Goal: Transaction & Acquisition: Purchase product/service

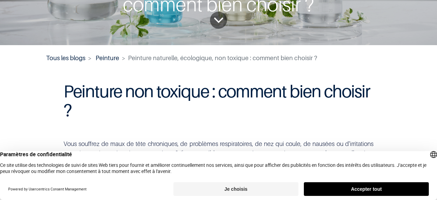
scroll to position [68, 0]
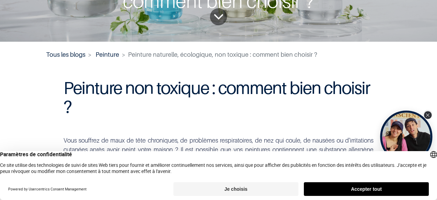
click at [429, 116] on icon "Close Tolstoy widget" at bounding box center [428, 114] width 4 height 3
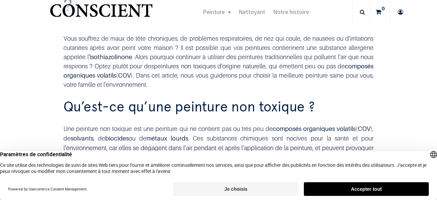
scroll to position [171, 0]
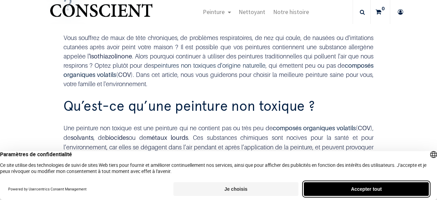
click at [329, 189] on button "Accepter tout" at bounding box center [366, 189] width 125 height 14
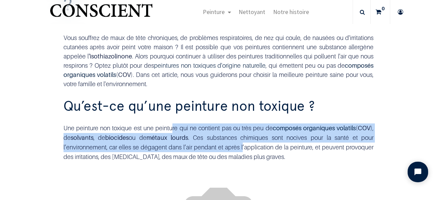
drag, startPoint x: 177, startPoint y: 133, endPoint x: 264, endPoint y: 151, distance: 89.2
click at [264, 151] on div "Une peinture non toxique est une peinture qui ne contient pas ou très peu de co…" at bounding box center [219, 142] width 311 height 38
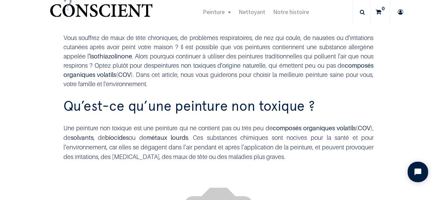
click at [265, 151] on div "Une peinture non toxique est une peinture qui ne contient pas ou très peu de co…" at bounding box center [219, 142] width 311 height 38
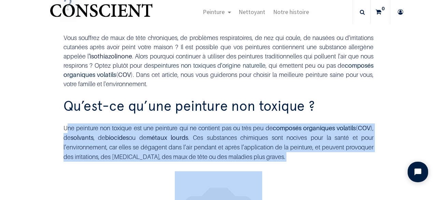
drag, startPoint x: 194, startPoint y: 156, endPoint x: 310, endPoint y: 172, distance: 117.2
click at [300, 153] on div "Une peinture non toxique est une peinture qui ne contient pas ou très peu de co…" at bounding box center [219, 142] width 311 height 38
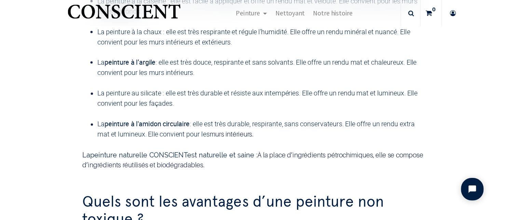
scroll to position [702, 0]
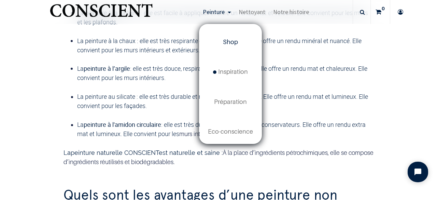
click at [245, 44] on link "Shop" at bounding box center [230, 42] width 61 height 30
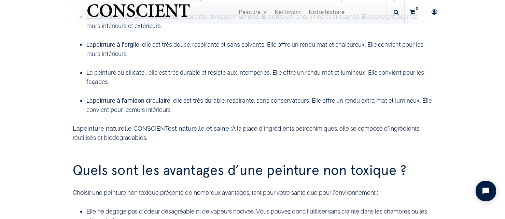
scroll to position [681, 0]
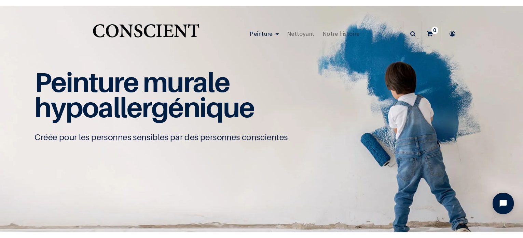
scroll to position [0, 0]
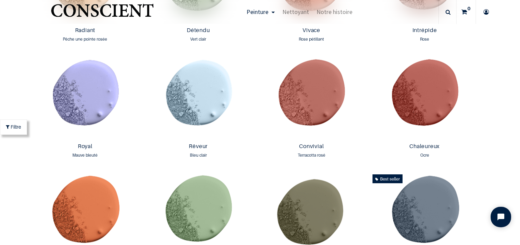
scroll to position [778, 0]
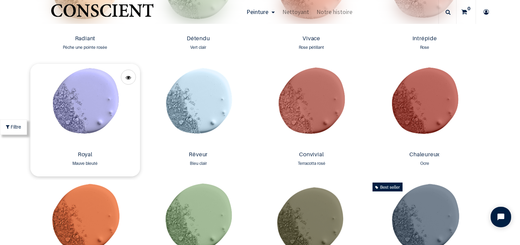
click at [100, 83] on img at bounding box center [85, 106] width 110 height 85
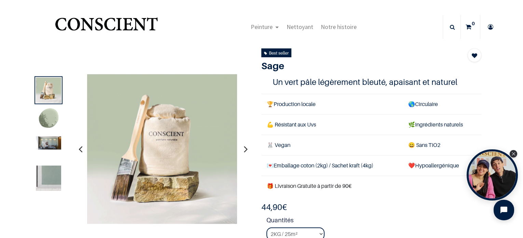
click at [54, 121] on img at bounding box center [48, 119] width 25 height 25
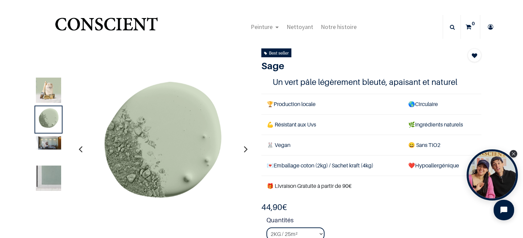
click at [53, 146] on img at bounding box center [48, 142] width 25 height 13
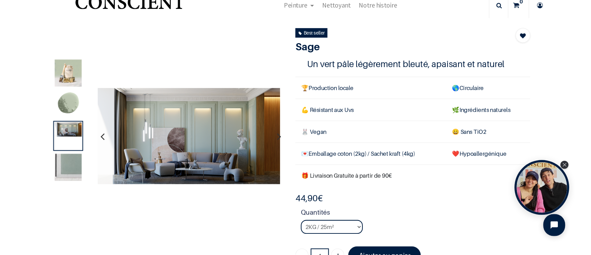
scroll to position [34, 0]
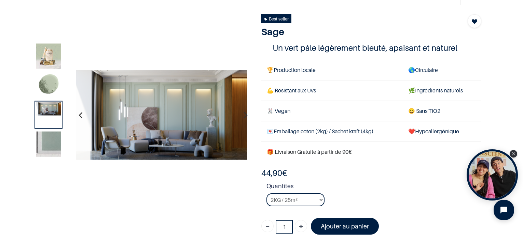
click at [48, 141] on img at bounding box center [48, 144] width 25 height 25
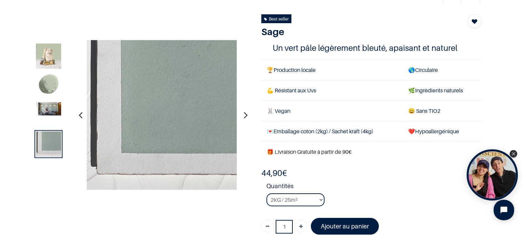
click at [49, 114] on img at bounding box center [48, 108] width 25 height 13
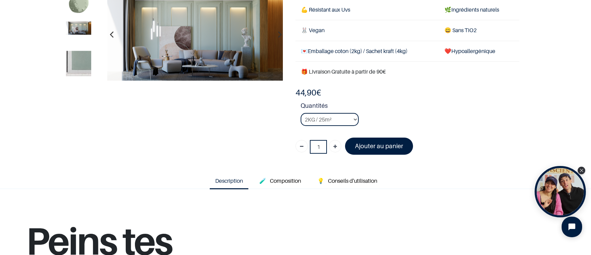
scroll to position [102, 0]
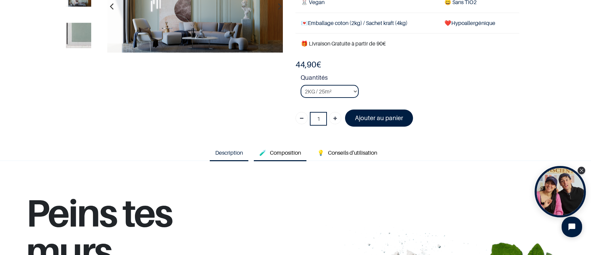
click at [285, 152] on span "Composition" at bounding box center [285, 152] width 31 height 7
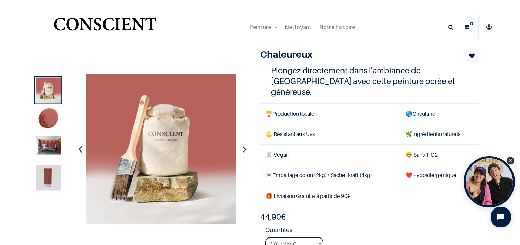
click at [44, 118] on img at bounding box center [48, 119] width 25 height 25
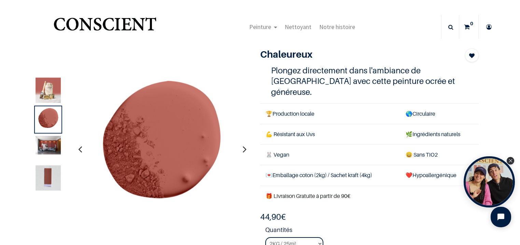
click at [51, 146] on img at bounding box center [48, 145] width 25 height 18
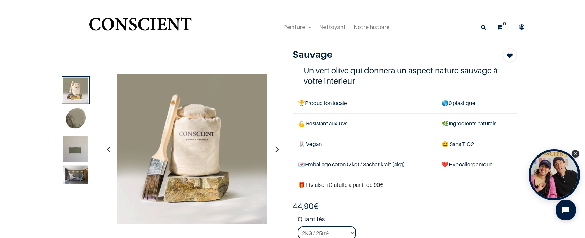
click at [71, 118] on img at bounding box center [75, 119] width 25 height 25
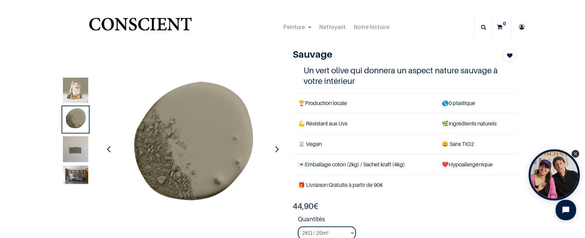
click at [67, 142] on img at bounding box center [75, 153] width 25 height 34
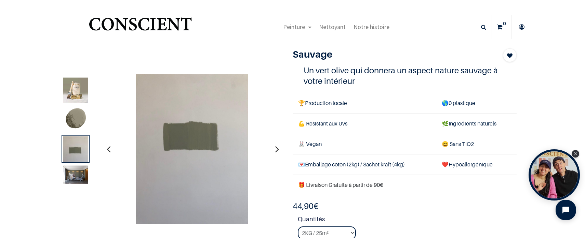
click at [67, 178] on img at bounding box center [75, 175] width 25 height 18
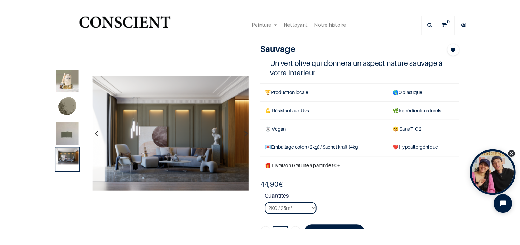
scroll to position [34, 0]
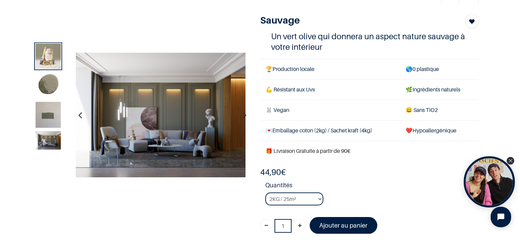
click at [165, 134] on img at bounding box center [161, 115] width 170 height 125
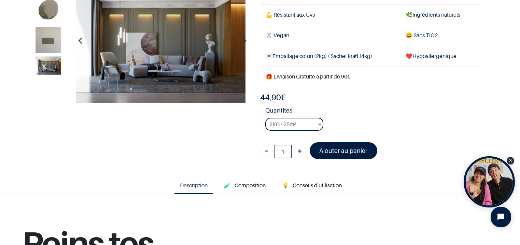
scroll to position [102, 0]
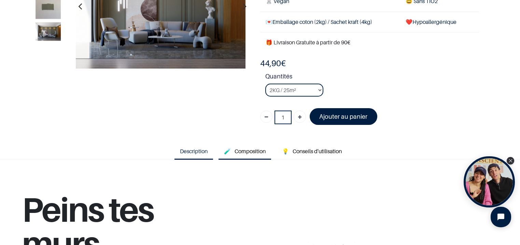
click at [244, 153] on span "Composition" at bounding box center [250, 151] width 31 height 7
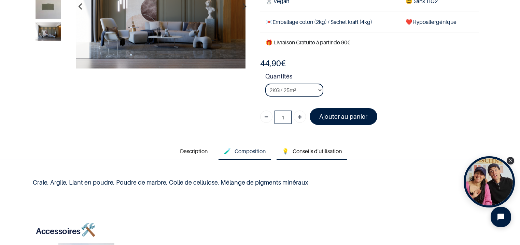
click at [310, 152] on span "Conseils d'utilisation" at bounding box center [317, 151] width 49 height 7
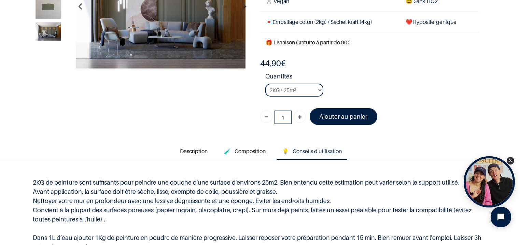
drag, startPoint x: 84, startPoint y: 192, endPoint x: 274, endPoint y: 194, distance: 190.0
click at [274, 194] on p "2KG de peinture sont suffisants pour peindre une couche d'une surface d'environ…" at bounding box center [260, 219] width 455 height 83
click at [37, 189] on p "2KG de peinture sont suffisants pour peindre une couche d'une surface d'environ…" at bounding box center [260, 219] width 455 height 83
drag, startPoint x: 36, startPoint y: 187, endPoint x: 124, endPoint y: 221, distance: 94.5
click at [124, 221] on div "2KG de peinture sont suffisants pour peindre une couche d'une surface d'environ…" at bounding box center [260, 219] width 468 height 109
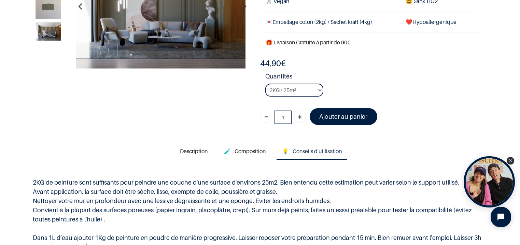
click at [124, 221] on p "2KG de peinture sont suffisants pour peindre une couche d'une surface d'environ…" at bounding box center [260, 219] width 455 height 83
drag, startPoint x: 31, startPoint y: 209, endPoint x: 120, endPoint y: 217, distance: 88.9
click at [120, 217] on div "2KG de peinture sont suffisants pour peindre une couche d'une surface d'environ…" at bounding box center [260, 219] width 468 height 109
click at [120, 217] on p "2KG de peinture sont suffisants pour peindre une couche d'une surface d'environ…" at bounding box center [260, 219] width 455 height 83
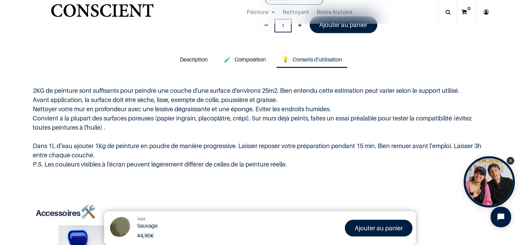
scroll to position [205, 0]
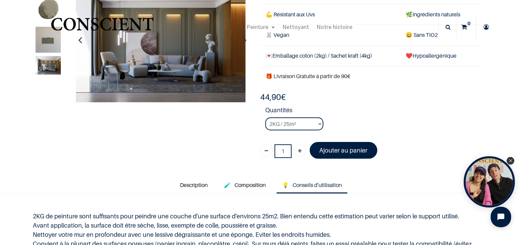
scroll to position [68, 0]
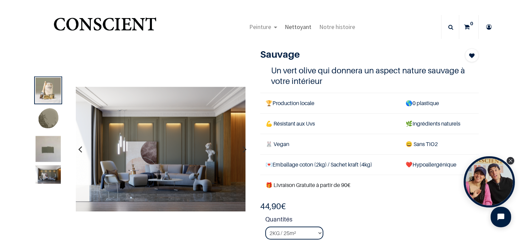
click at [297, 24] on span "Nettoyant" at bounding box center [298, 27] width 27 height 8
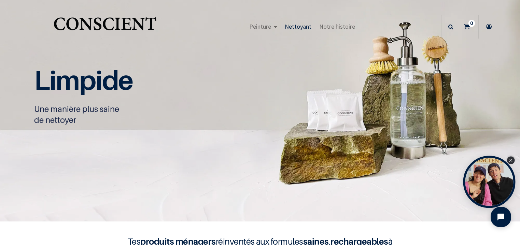
click at [510, 161] on icon "Close Tolstoy widget" at bounding box center [511, 160] width 4 height 3
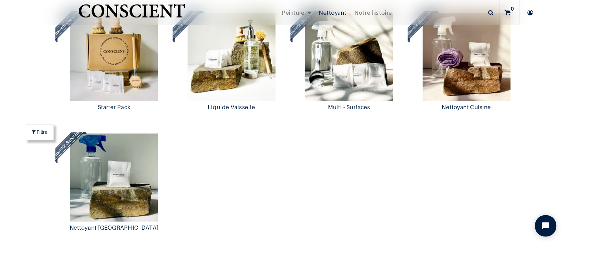
scroll to position [593, 0]
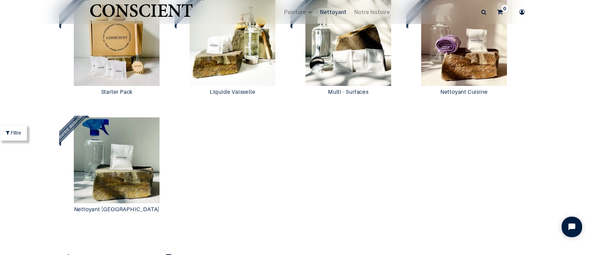
scroll to position [600, 0]
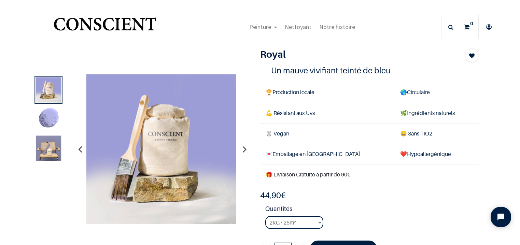
click at [52, 117] on img at bounding box center [48, 119] width 25 height 25
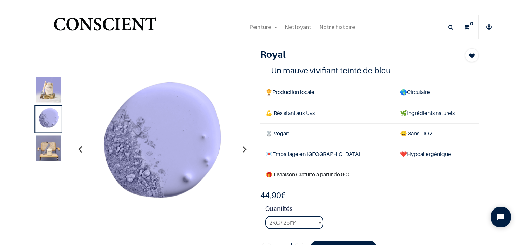
click at [45, 142] on img at bounding box center [48, 148] width 25 height 25
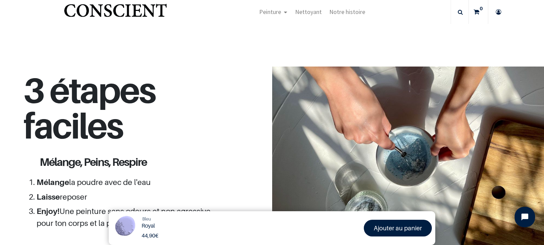
scroll to position [119, 0]
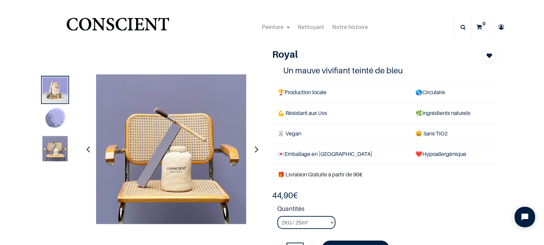
click at [58, 121] on img at bounding box center [54, 119] width 25 height 25
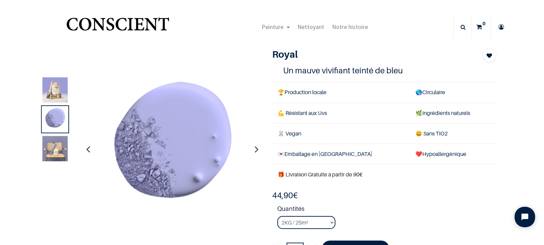
click at [59, 145] on img at bounding box center [54, 148] width 25 height 25
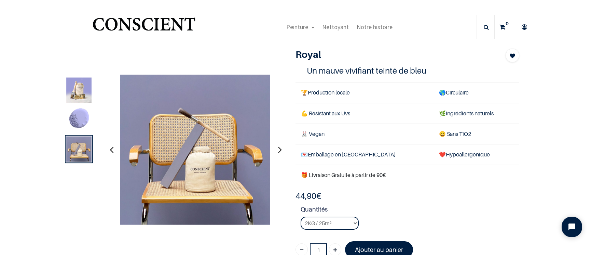
click at [118, 13] on header "Peinture Shop new Blog" at bounding box center [295, 20] width 591 height 41
click at [119, 25] on img "Logo of Conscient" at bounding box center [144, 27] width 106 height 27
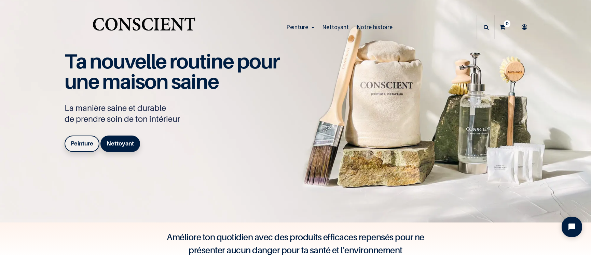
click at [370, 27] on span "Notre histoire" at bounding box center [375, 27] width 36 height 8
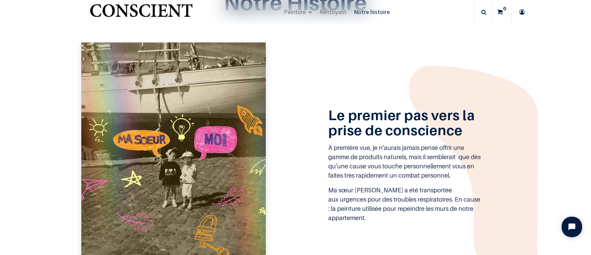
drag, startPoint x: 450, startPoint y: 152, endPoint x: 457, endPoint y: 168, distance: 17.7
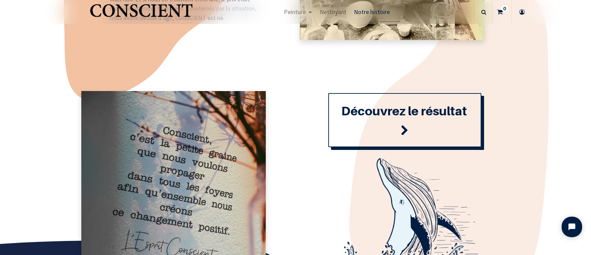
scroll to position [712, 0]
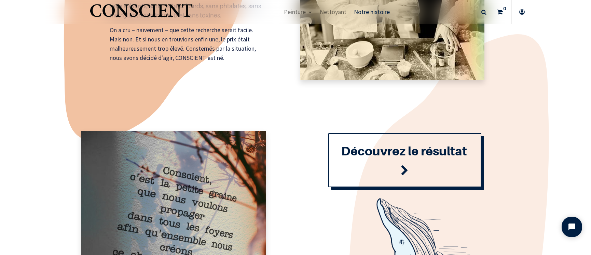
click at [394, 168] on div "Découvrez le résultat" at bounding box center [404, 159] width 153 height 65
click at [397, 160] on link "Découvrez le résultat" at bounding box center [404, 160] width 153 height 54
click at [379, 152] on font "Découvrez le résultat" at bounding box center [404, 150] width 126 height 15
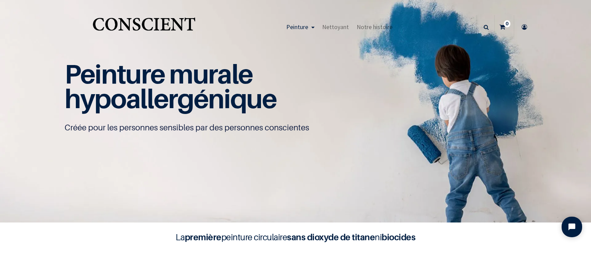
scroll to position [0, 0]
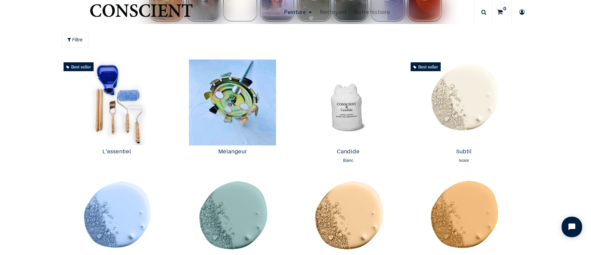
scroll to position [341, 0]
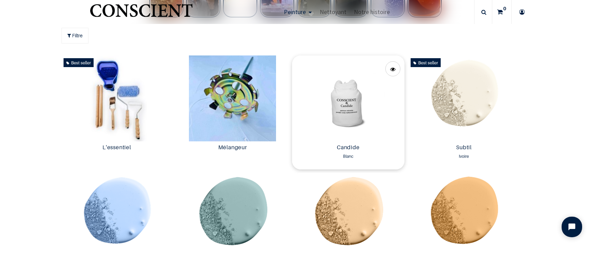
click at [334, 101] on img at bounding box center [348, 98] width 112 height 86
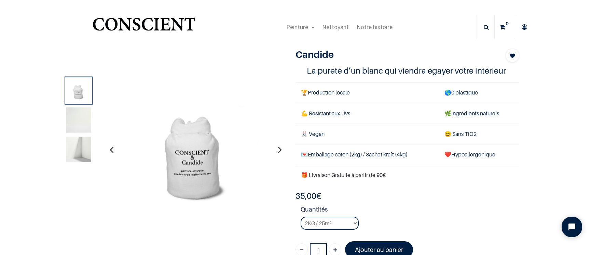
click at [74, 123] on img at bounding box center [78, 119] width 25 height 25
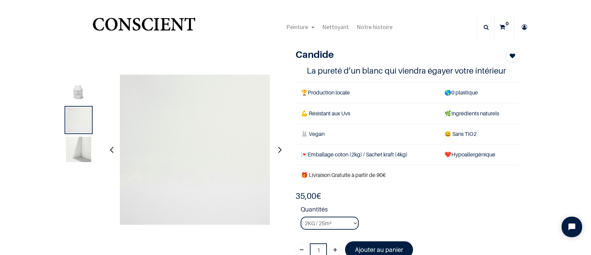
click at [69, 153] on img at bounding box center [78, 148] width 25 height 25
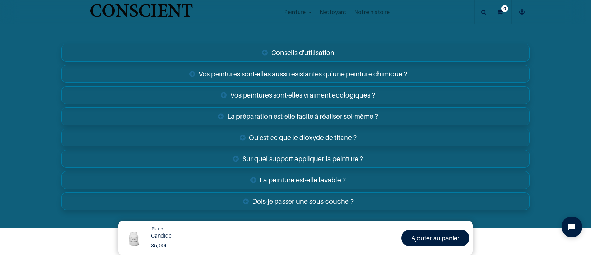
scroll to position [1131, 0]
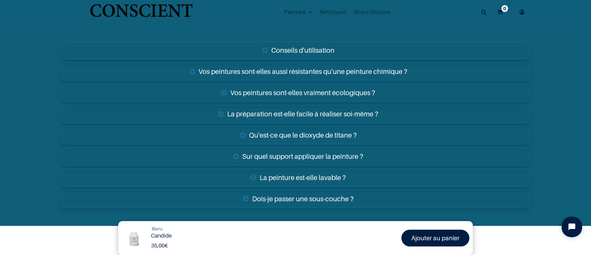
click at [373, 168] on link "La peinture est-elle lavable ?" at bounding box center [295, 177] width 468 height 18
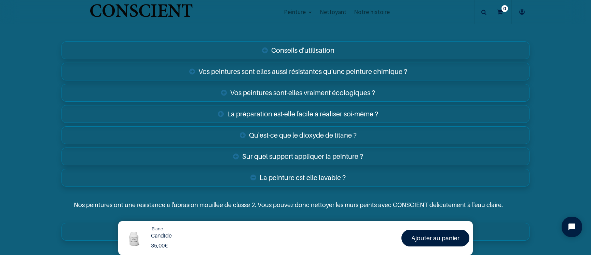
click at [373, 168] on link "La peinture est-elle lavable ?" at bounding box center [295, 177] width 468 height 18
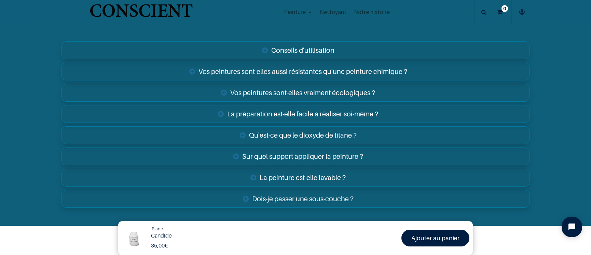
click at [359, 190] on link "Dois-je passer une sous-couche ?" at bounding box center [295, 199] width 468 height 18
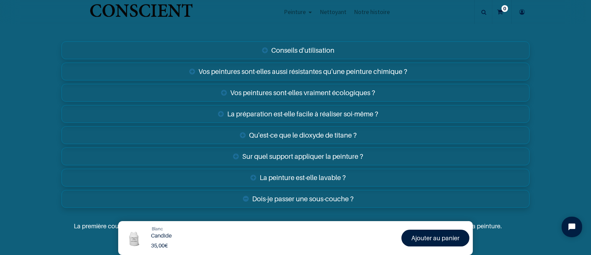
click at [357, 190] on link "Dois-je passer une sous-couche ?" at bounding box center [295, 199] width 468 height 18
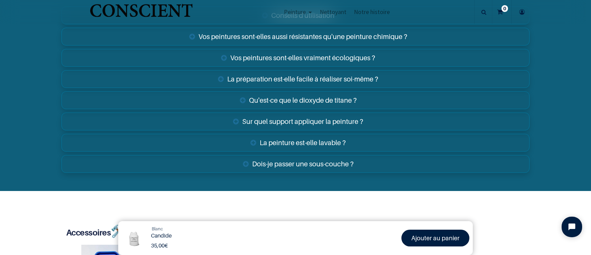
scroll to position [1166, 0]
